Goal: Transaction & Acquisition: Book appointment/travel/reservation

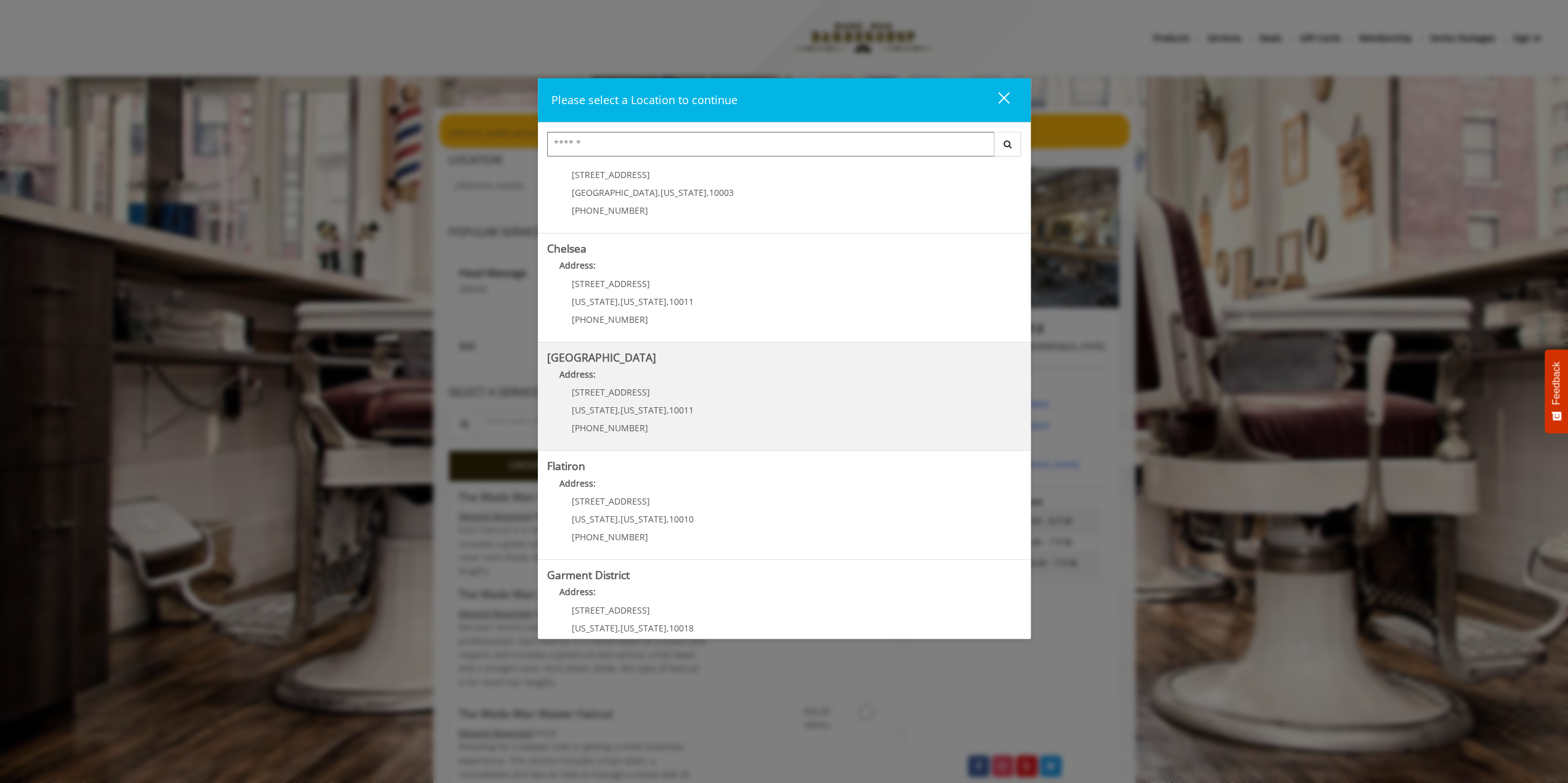
scroll to position [73, 0]
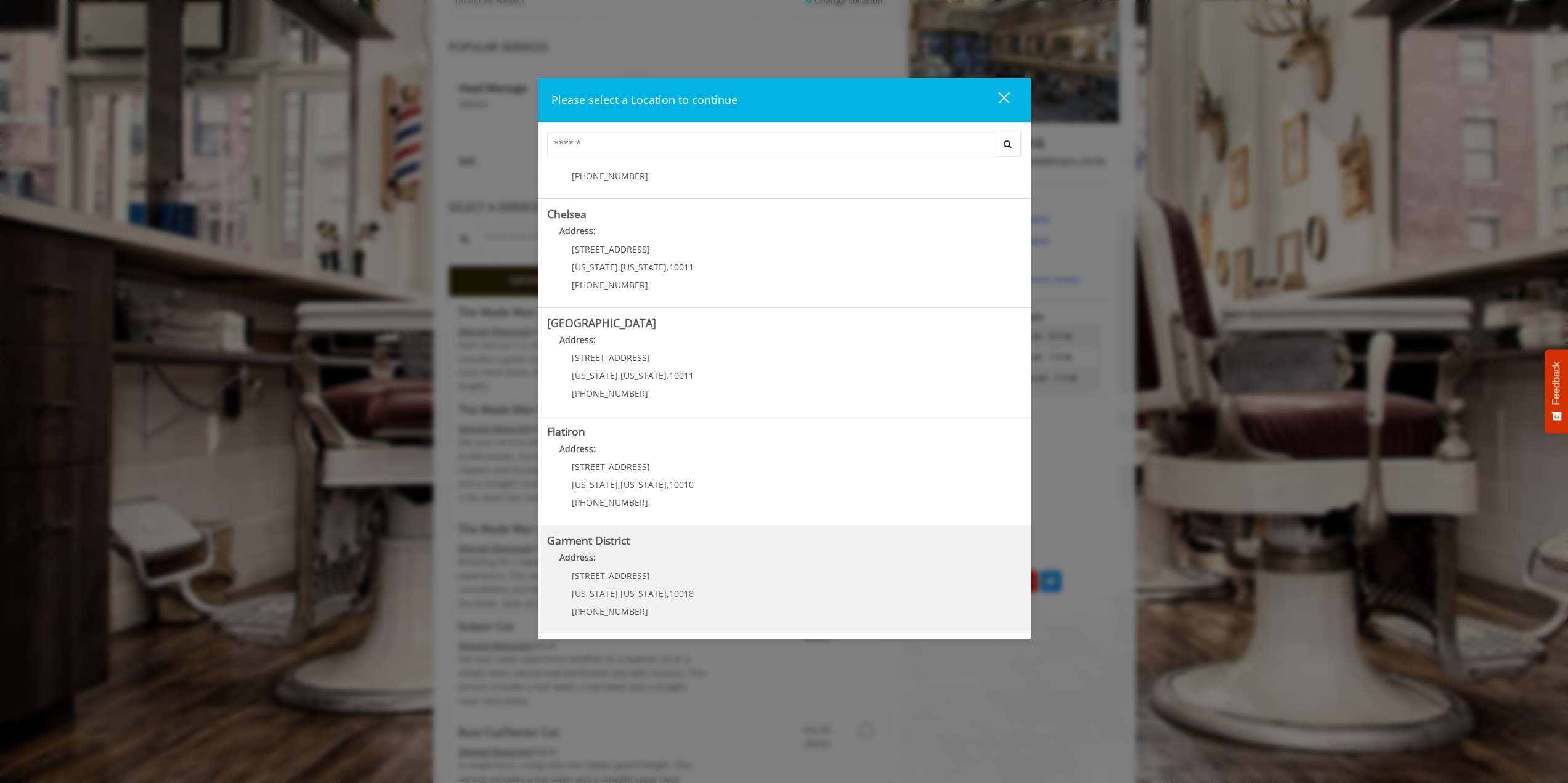
click at [725, 546] on District "Garment District Address: [STREET_ADDRESS][US_STATE][US_STATE] (212) 997-4247" at bounding box center [784, 579] width 474 height 90
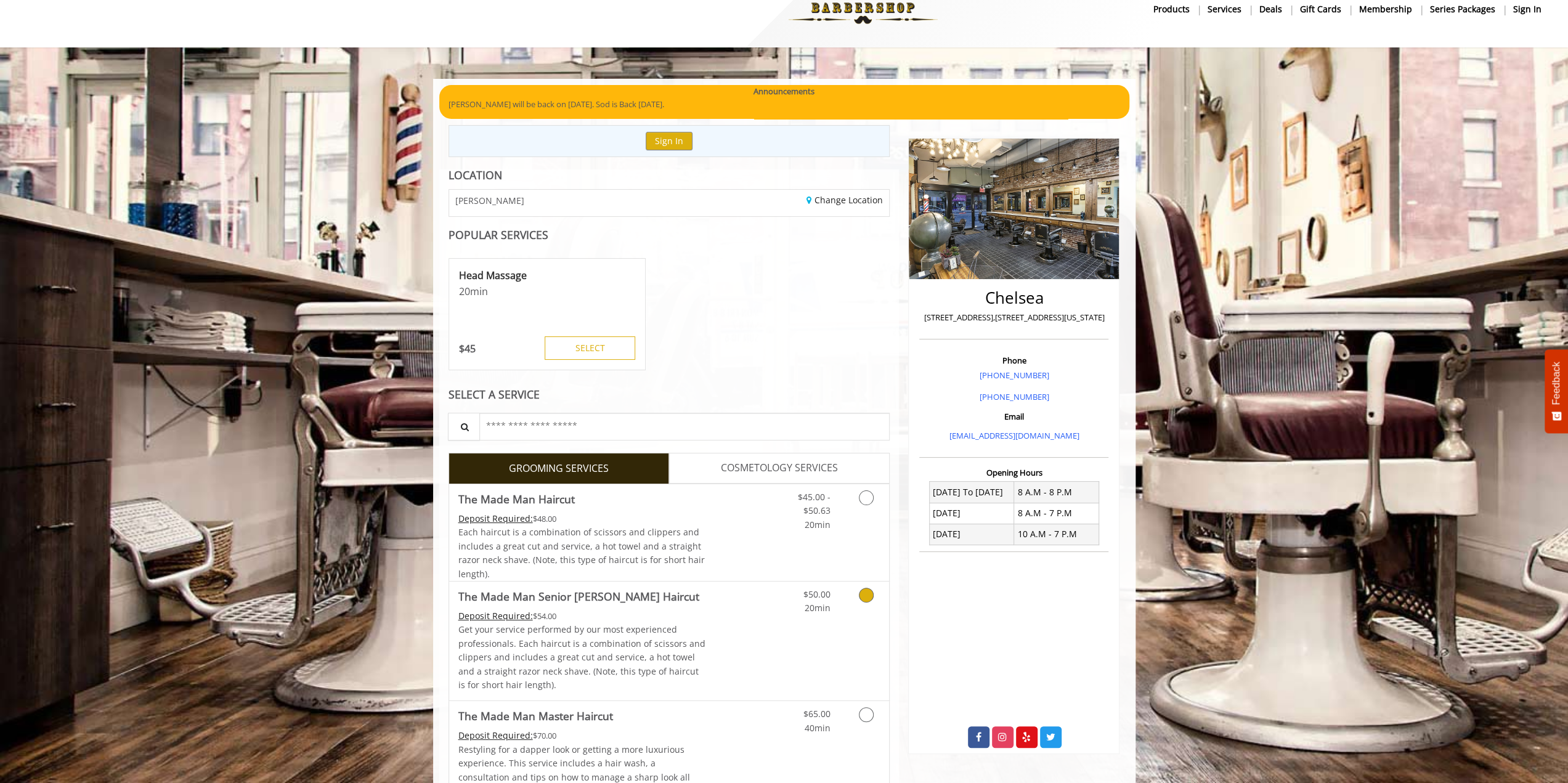
scroll to position [179, 0]
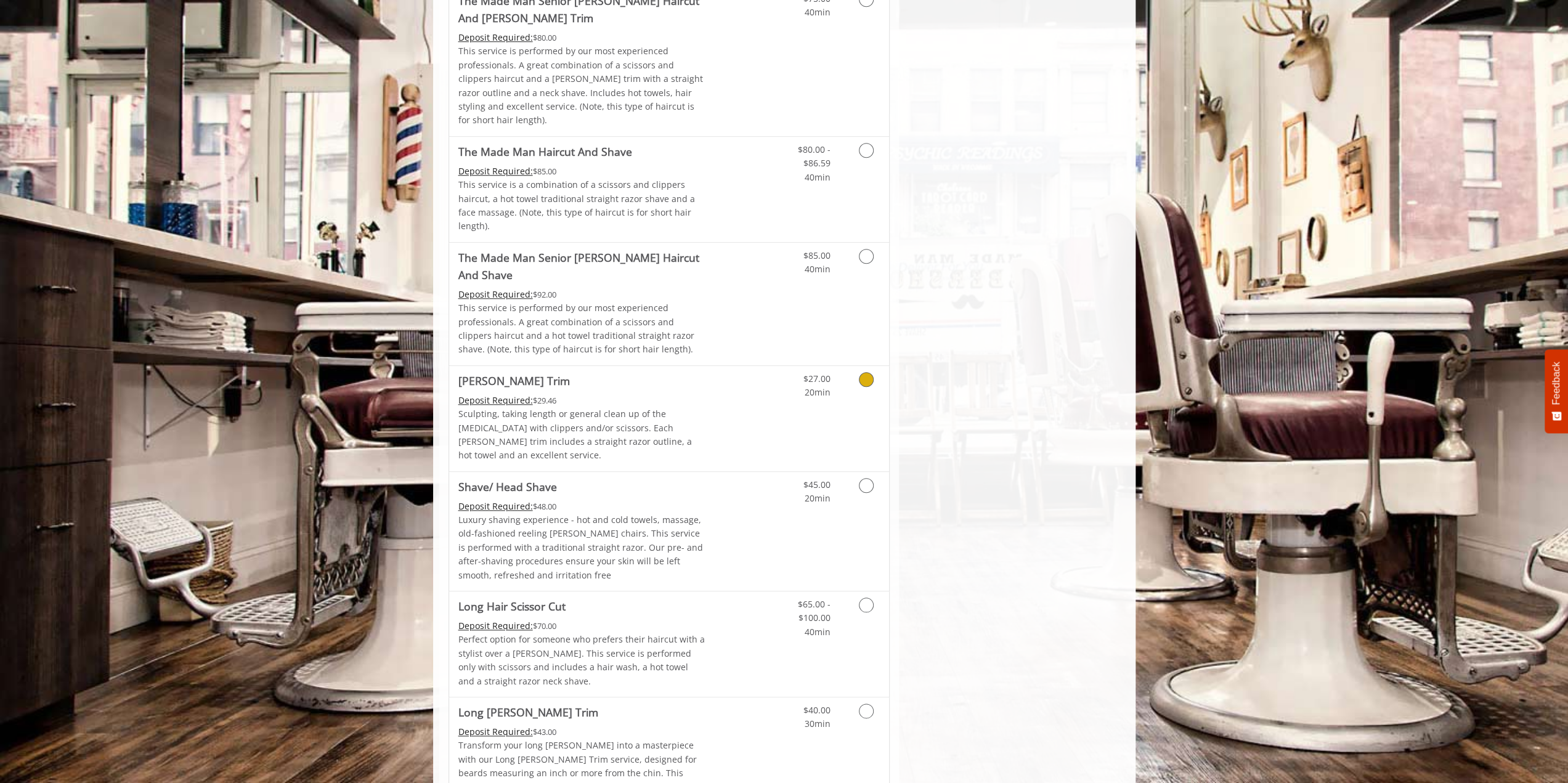
scroll to position [1109, 0]
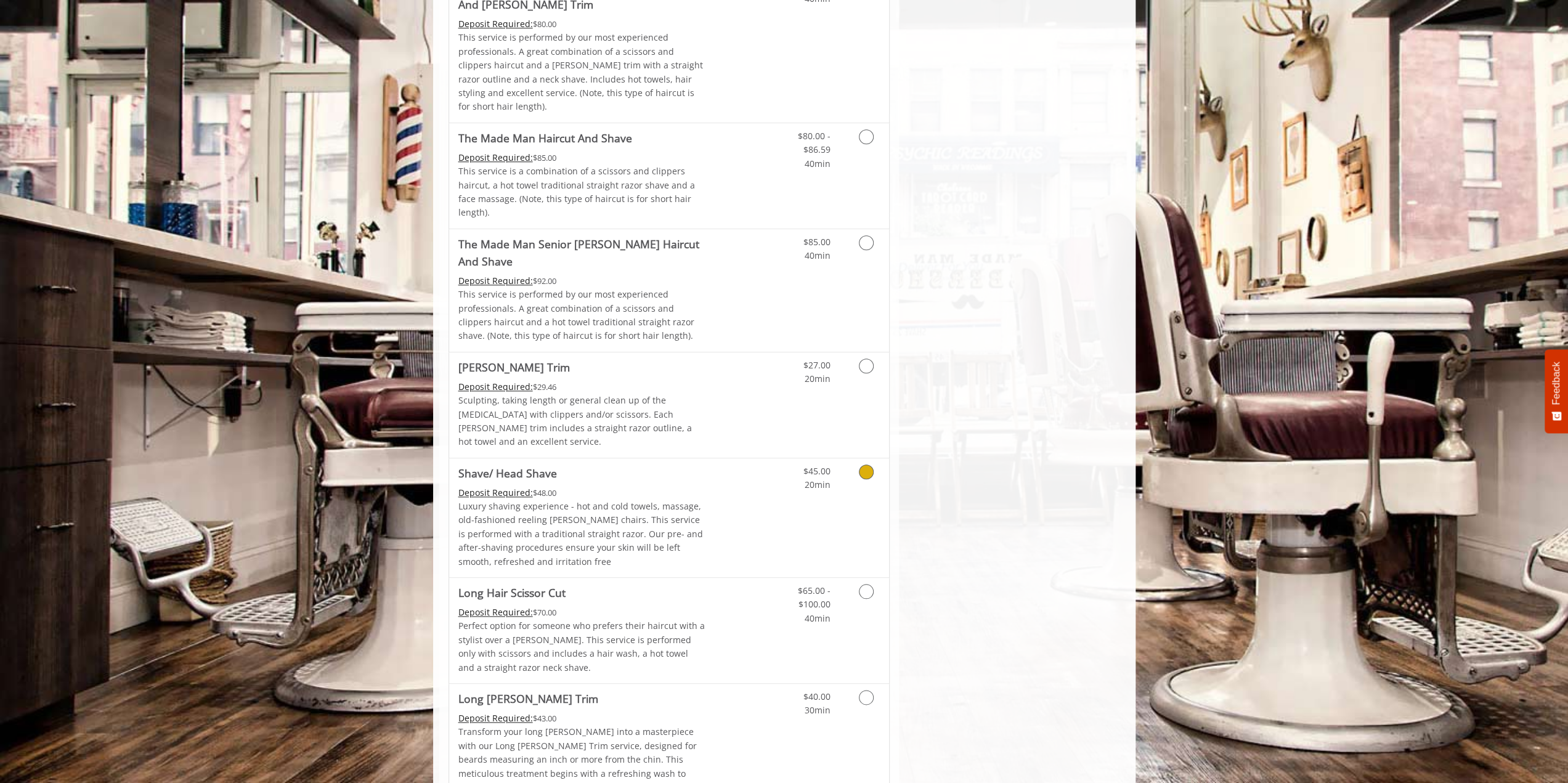
click at [865, 465] on icon "Grooming services" at bounding box center [866, 472] width 15 height 15
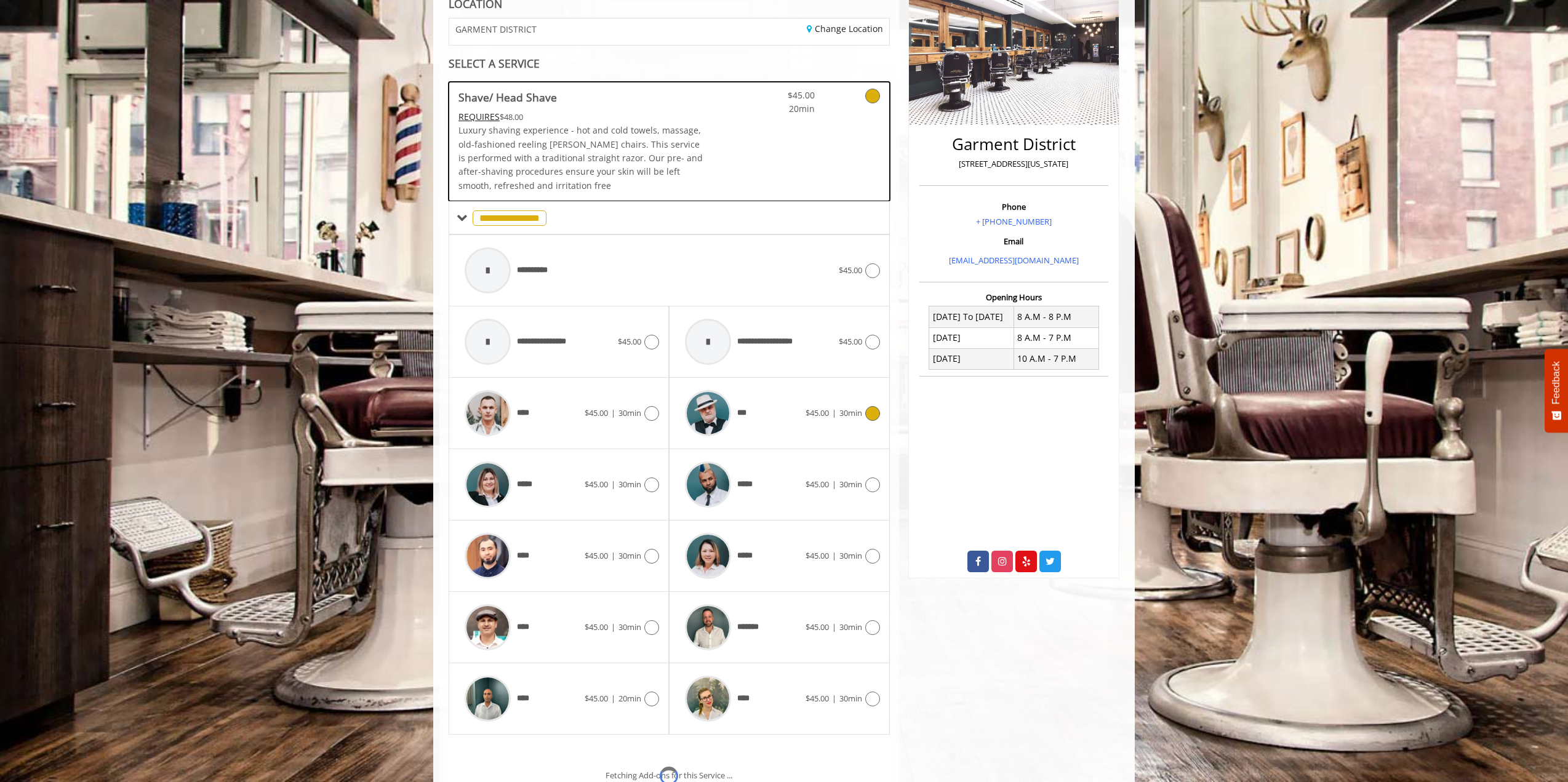
scroll to position [279, 0]
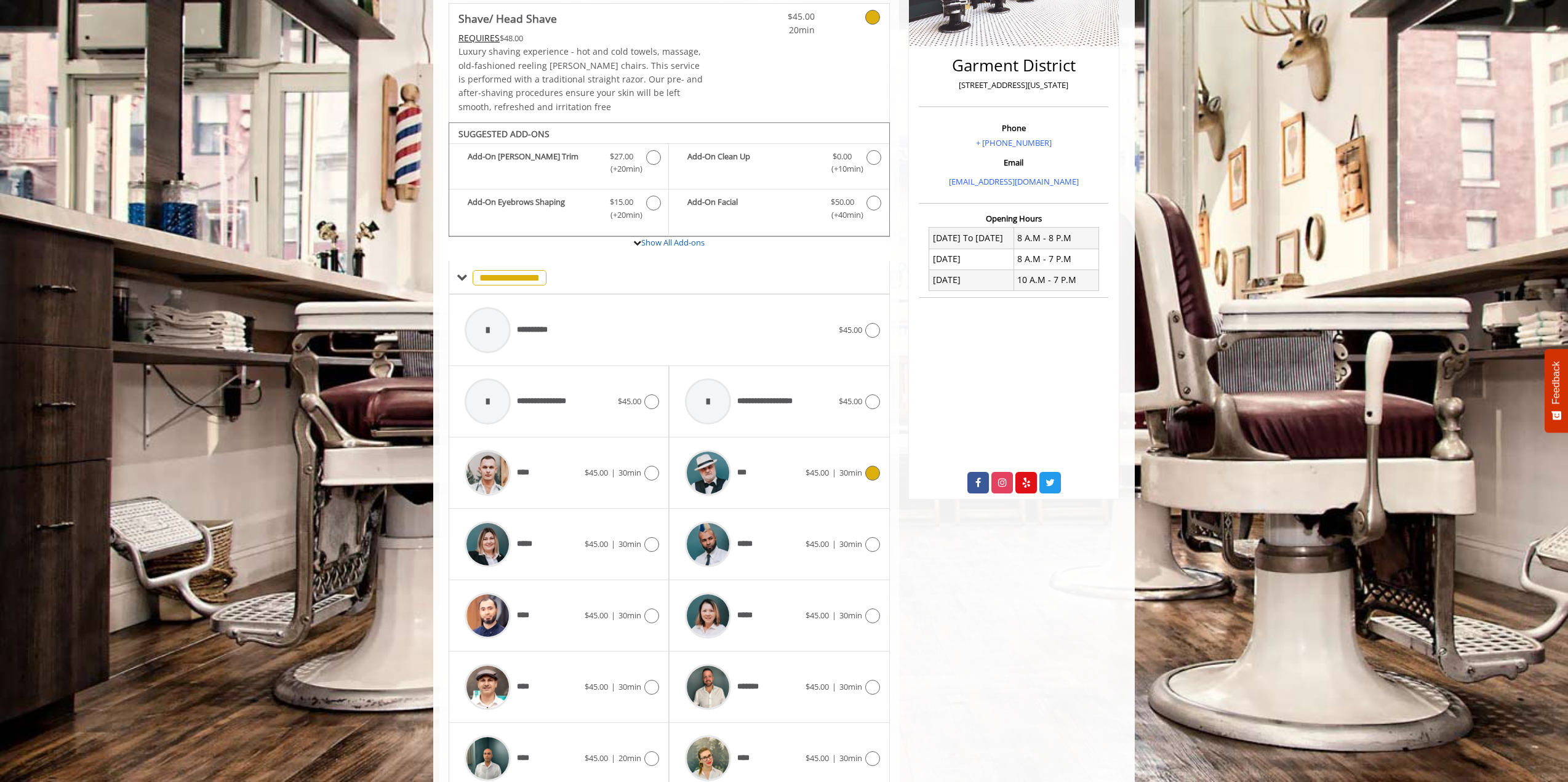
drag, startPoint x: 870, startPoint y: 470, endPoint x: 699, endPoint y: 476, distance: 171.1
click at [870, 470] on icon at bounding box center [872, 473] width 15 height 15
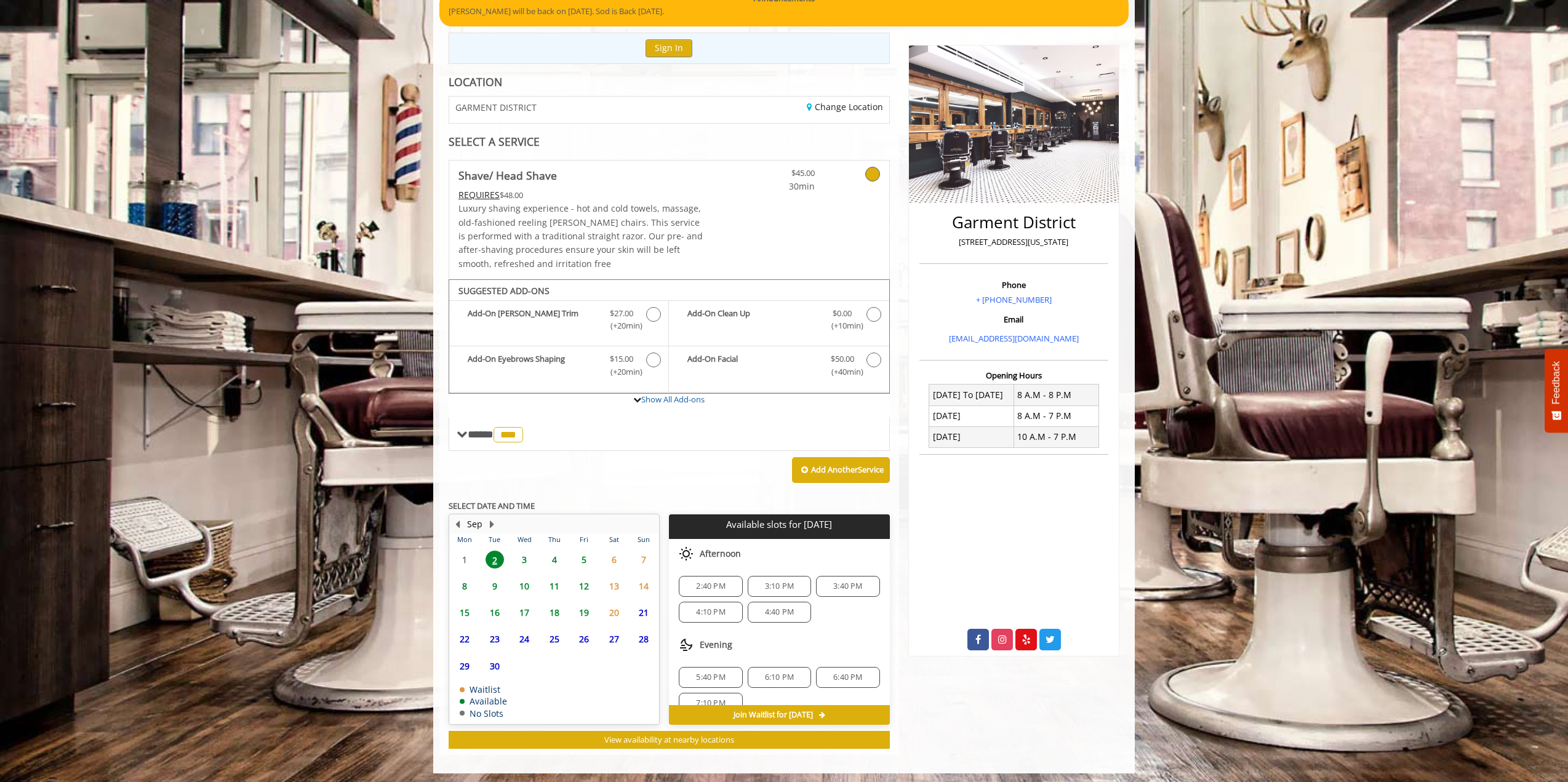
scroll to position [79, 0]
click at [709, 656] on span "5:40 PM" at bounding box center [710, 661] width 29 height 10
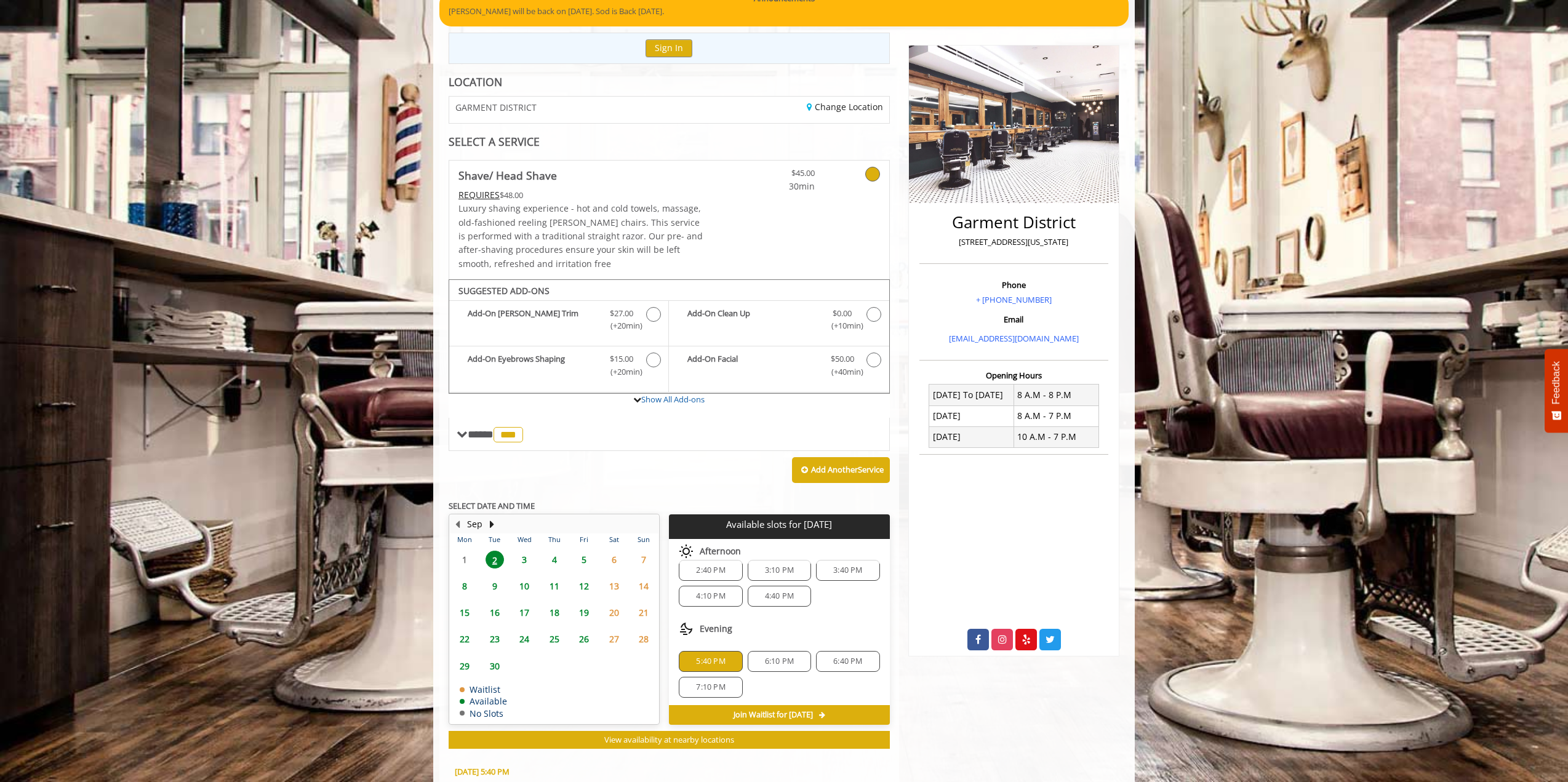
scroll to position [343, 0]
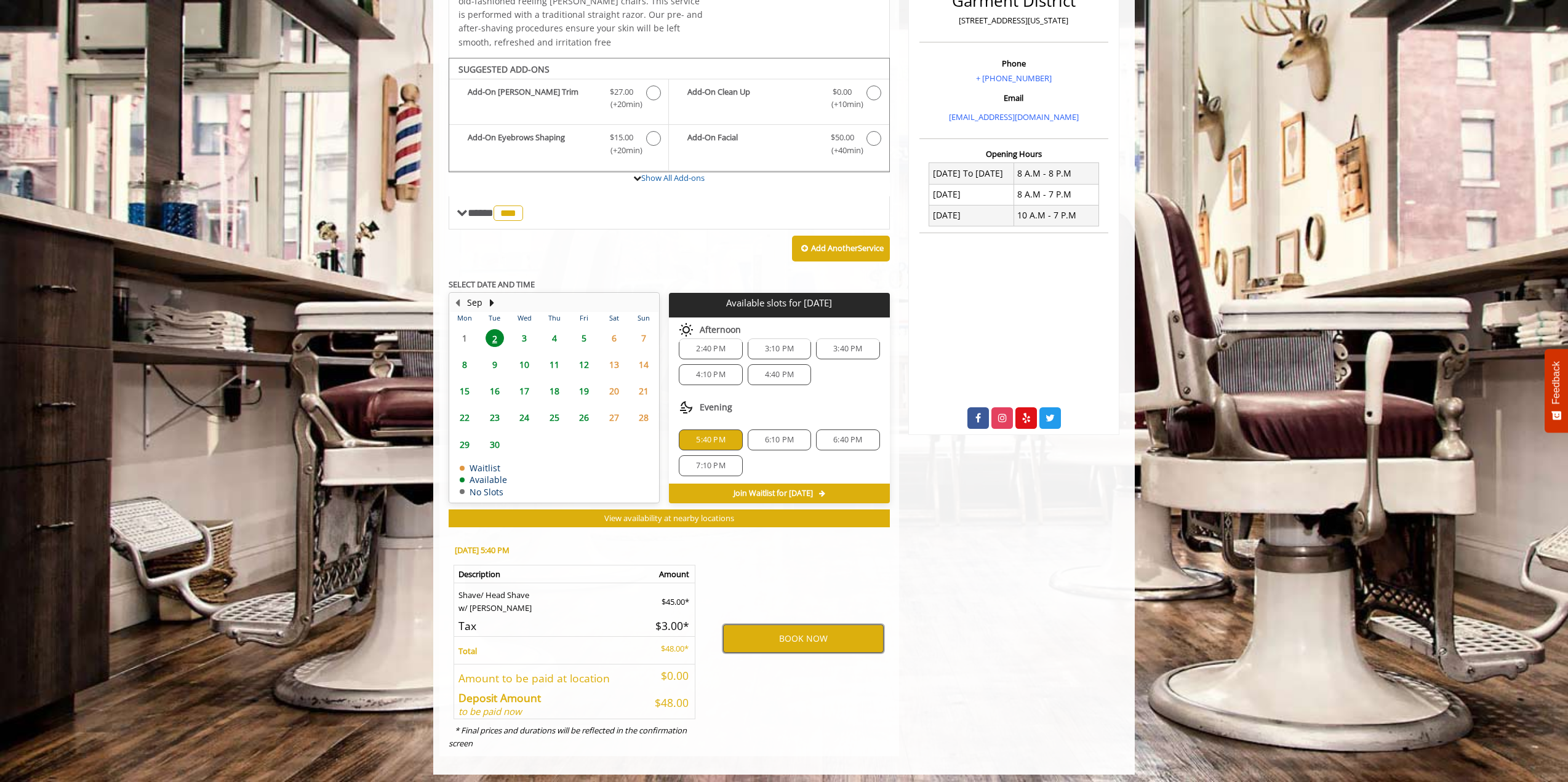
click at [797, 633] on button "BOOK NOW" at bounding box center [803, 639] width 161 height 28
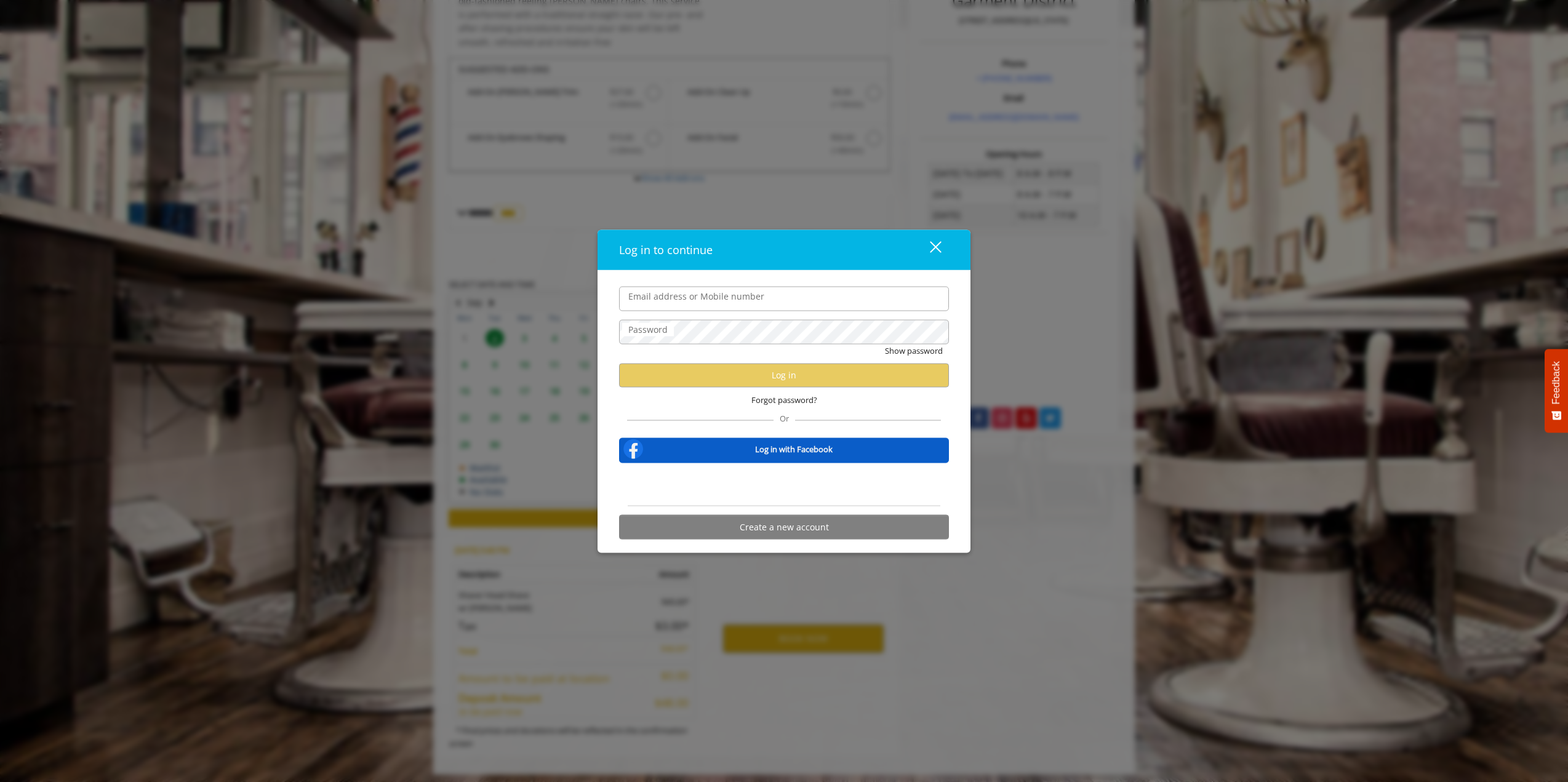
type input "**********"
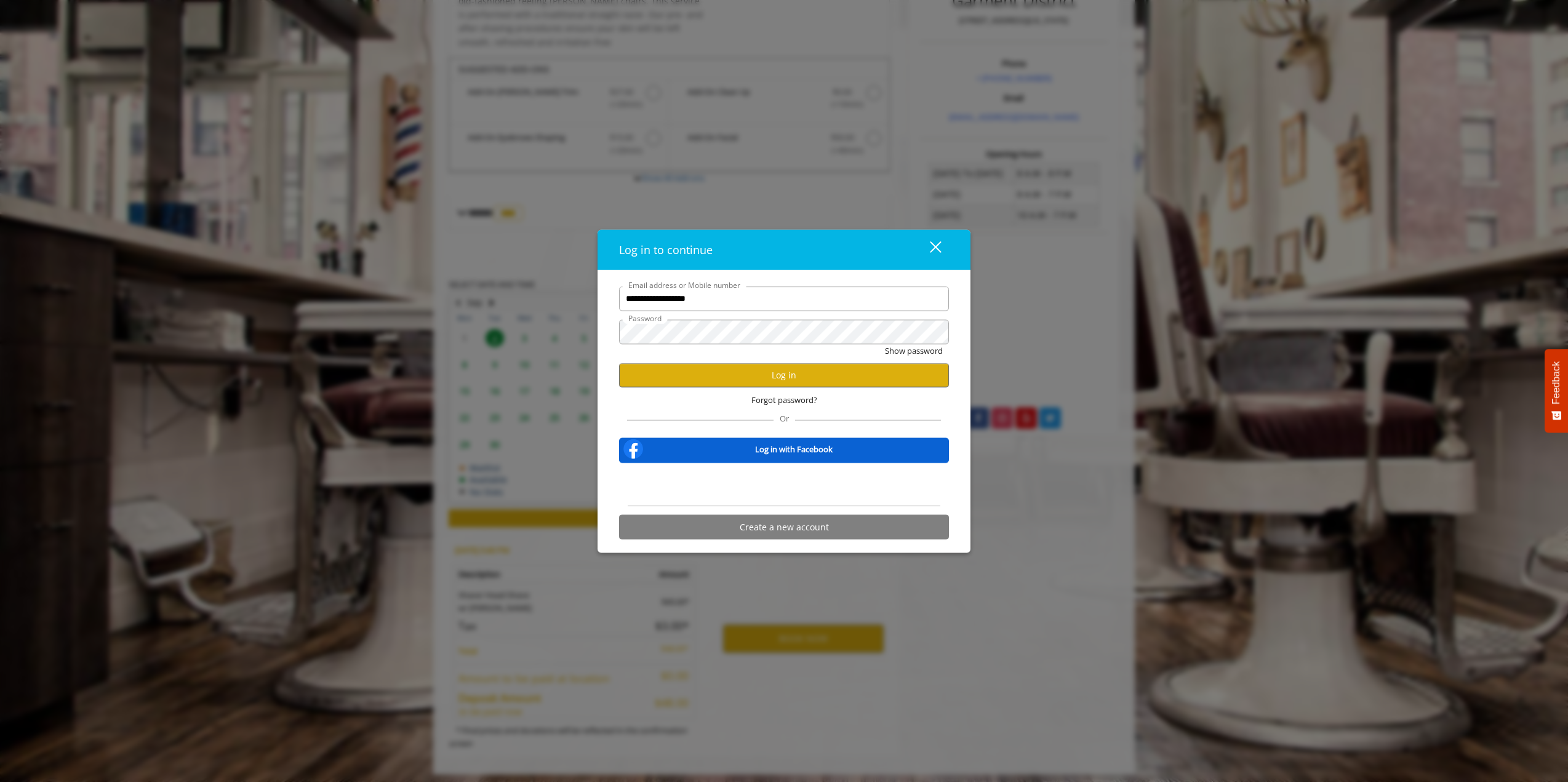
scroll to position [0, 0]
click at [797, 375] on button "Log in" at bounding box center [784, 375] width 330 height 24
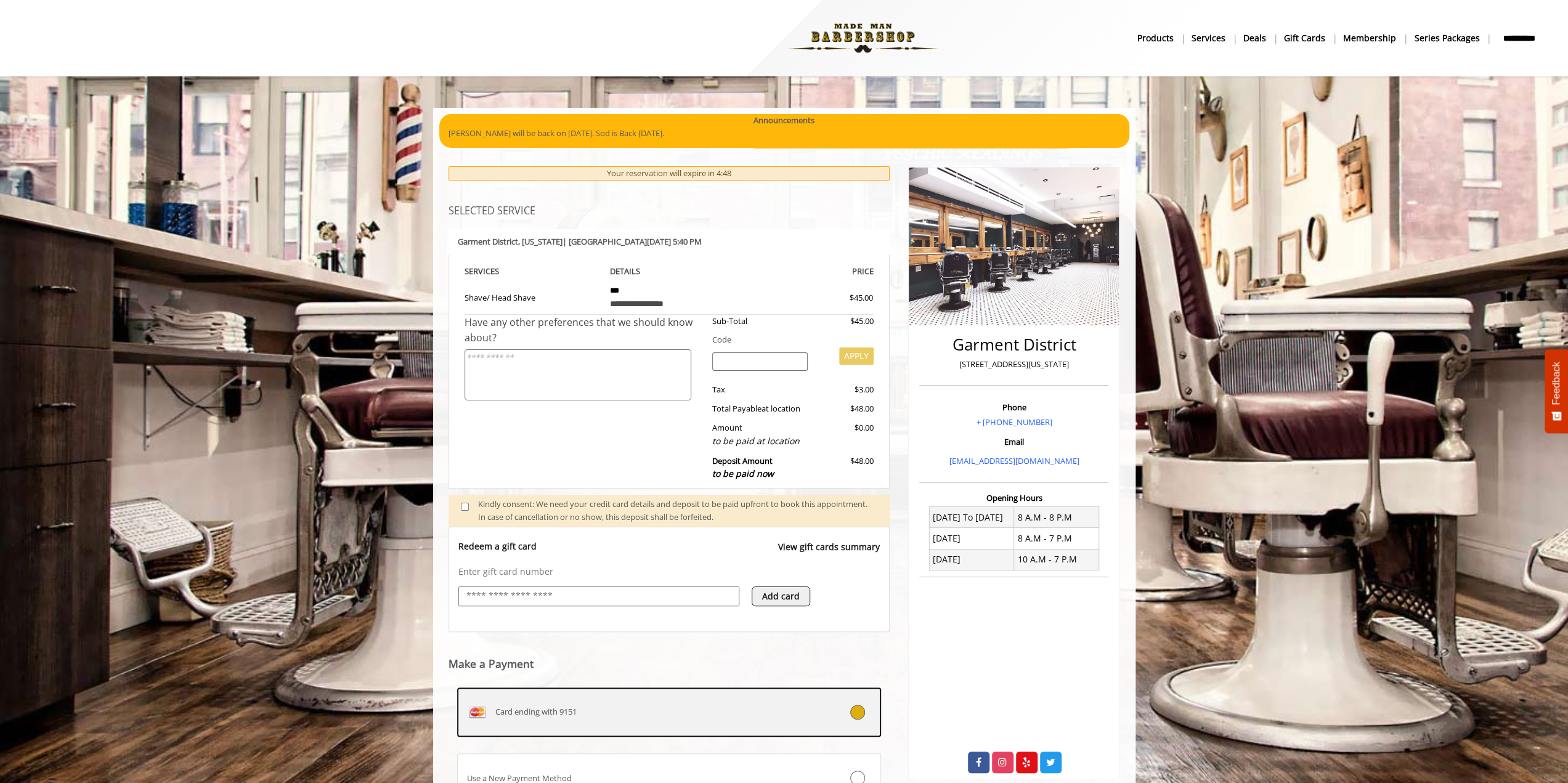
click at [705, 703] on div "Card ending with 9151" at bounding box center [633, 712] width 352 height 20
click at [671, 710] on div "Card ending with 9151" at bounding box center [633, 712] width 352 height 20
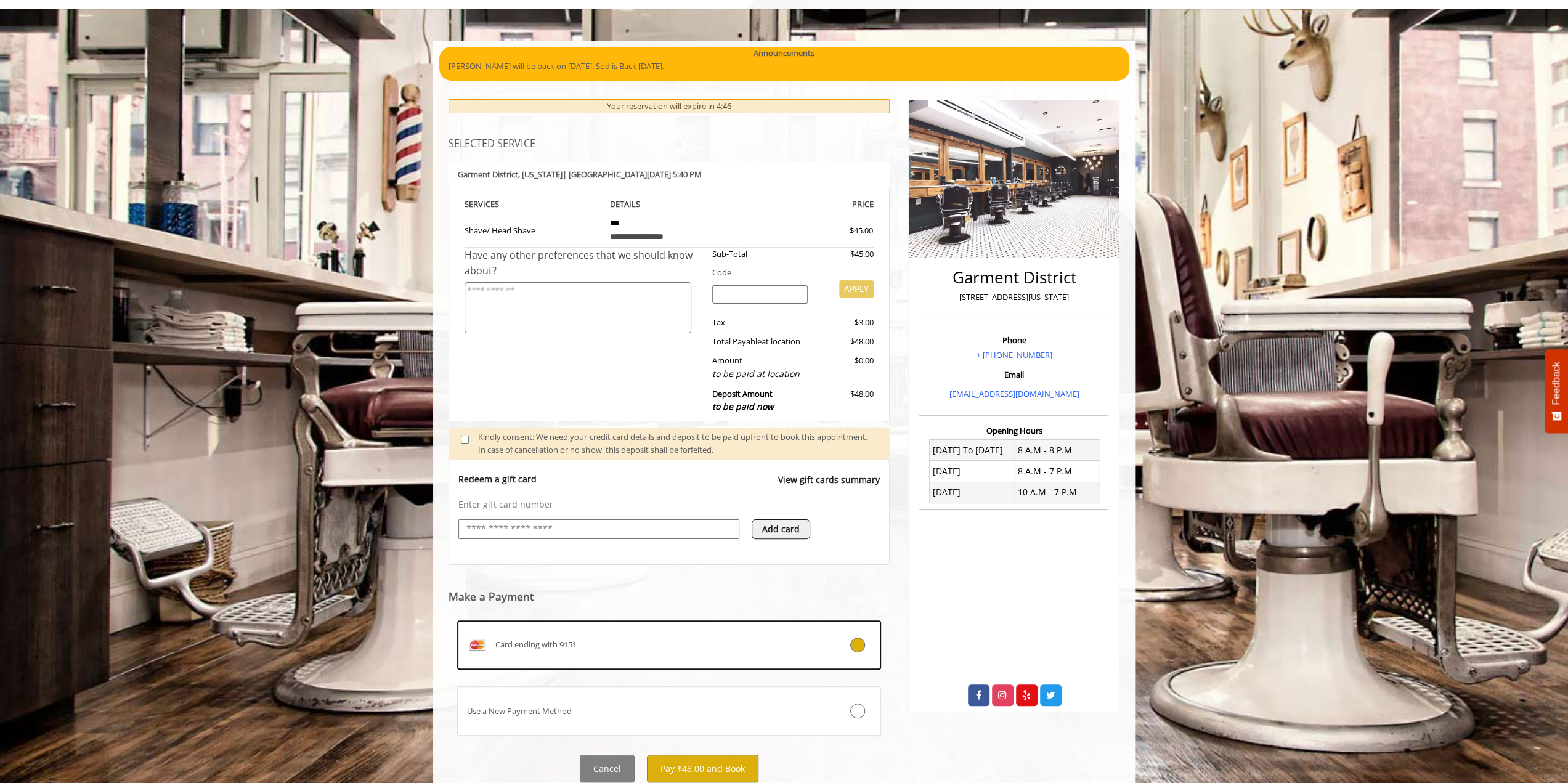
scroll to position [108, 0]
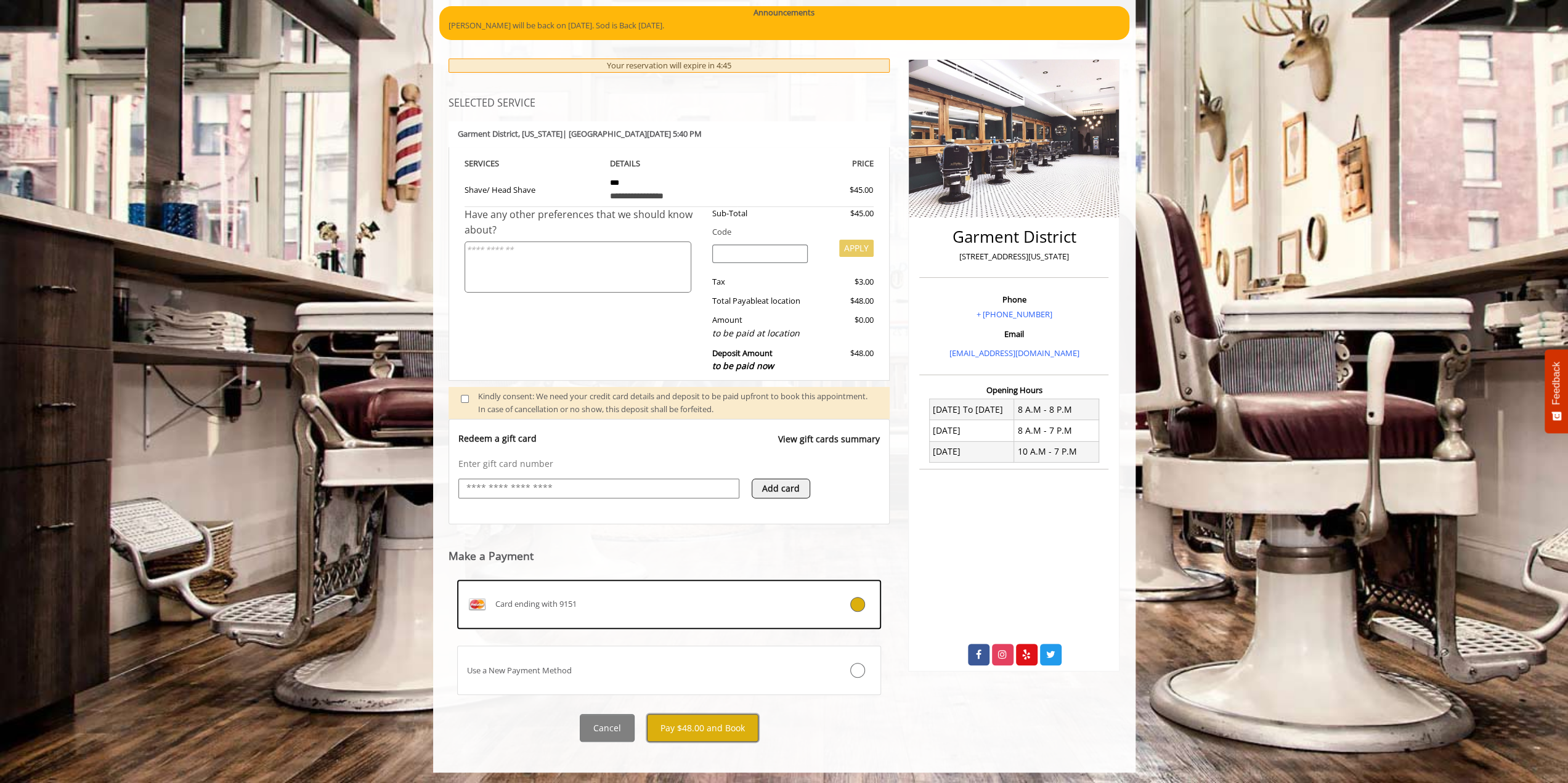
click at [687, 724] on button "Pay $48.00 and Book" at bounding box center [702, 727] width 112 height 28
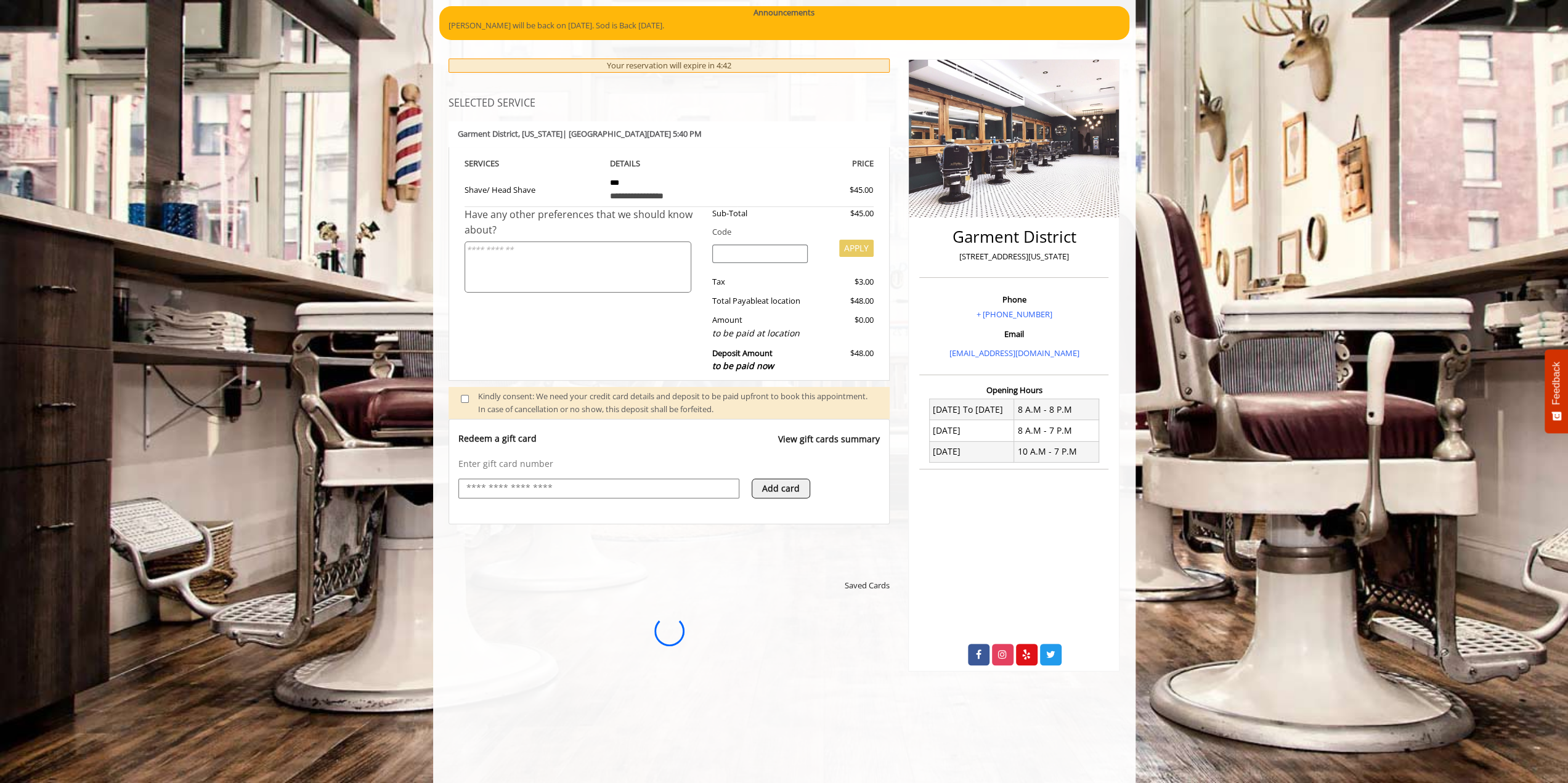
scroll to position [0, 0]
